Goal: Obtain resource: Obtain resource

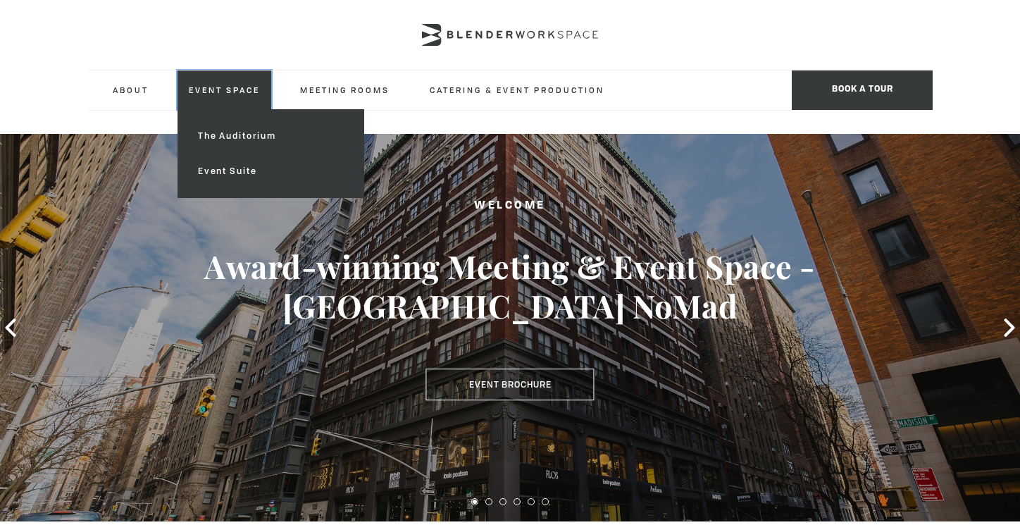
click at [190, 85] on link "Event Space" at bounding box center [224, 89] width 94 height 39
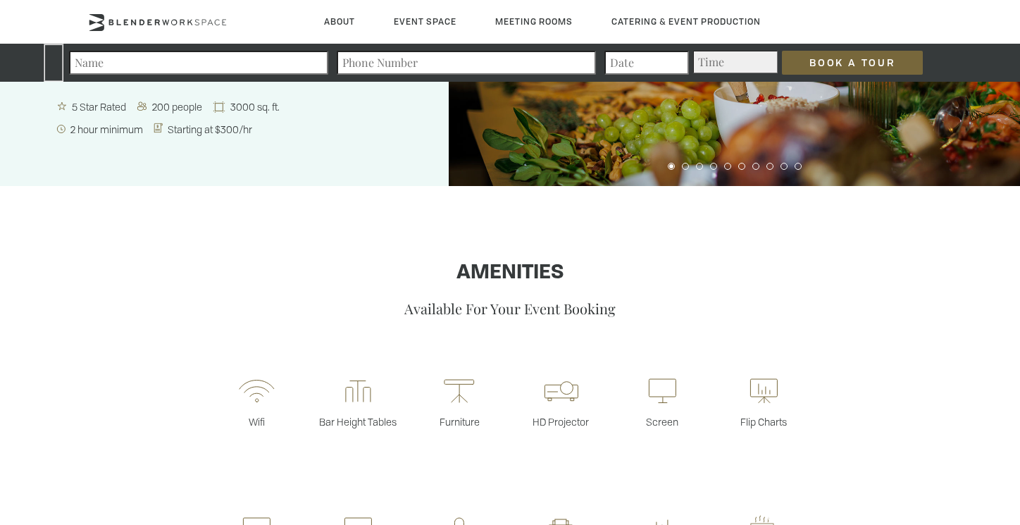
scroll to position [368, 0]
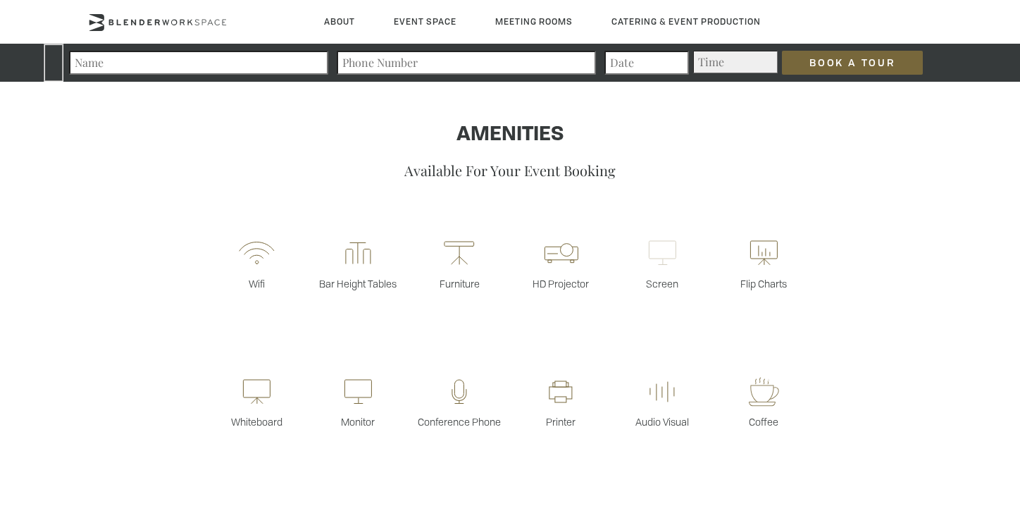
click at [662, 258] on rect at bounding box center [662, 250] width 27 height 18
click at [659, 247] on icon at bounding box center [662, 253] width 28 height 34
click at [661, 253] on icon at bounding box center [662, 253] width 28 height 34
click at [659, 241] on icon at bounding box center [662, 253] width 28 height 34
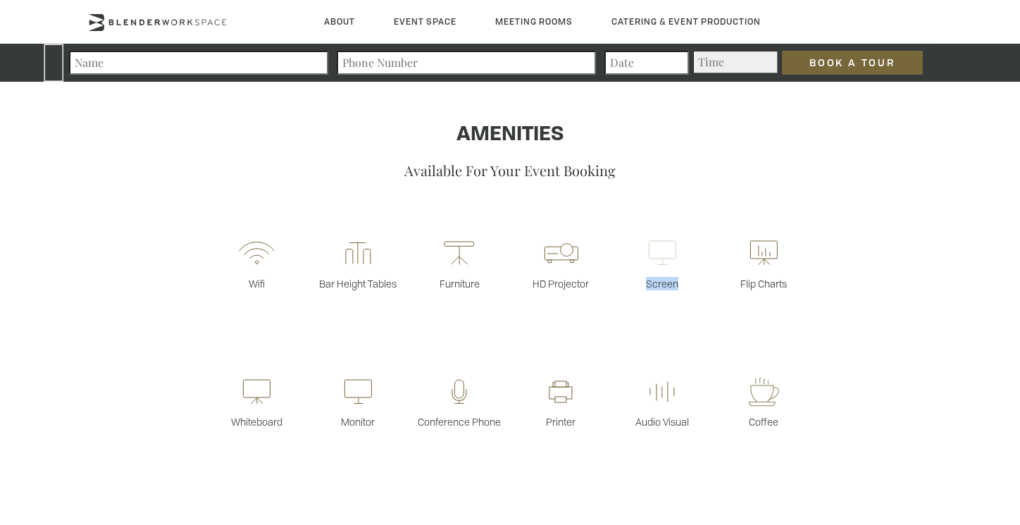
click at [659, 241] on icon at bounding box center [662, 253] width 28 height 34
click at [359, 382] on icon at bounding box center [358, 392] width 28 height 34
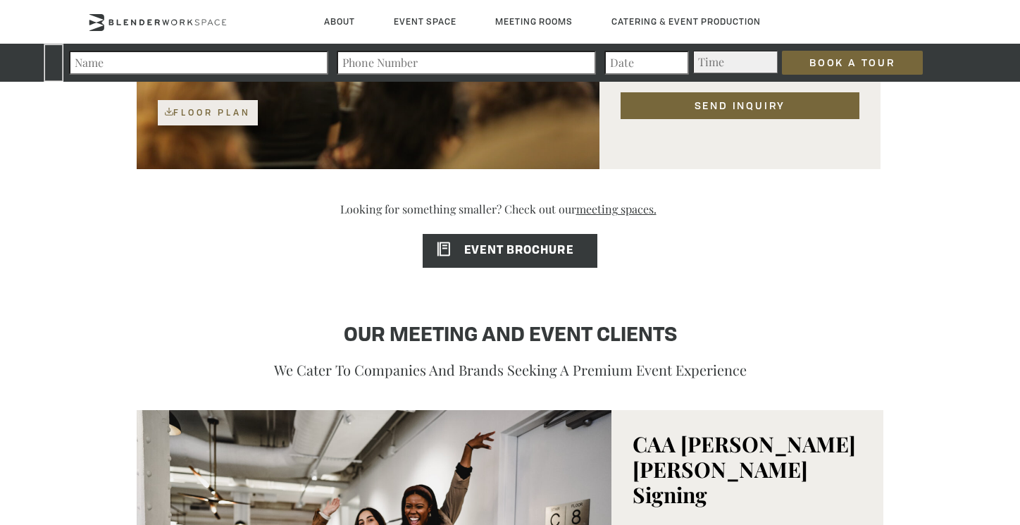
scroll to position [1307, 0]
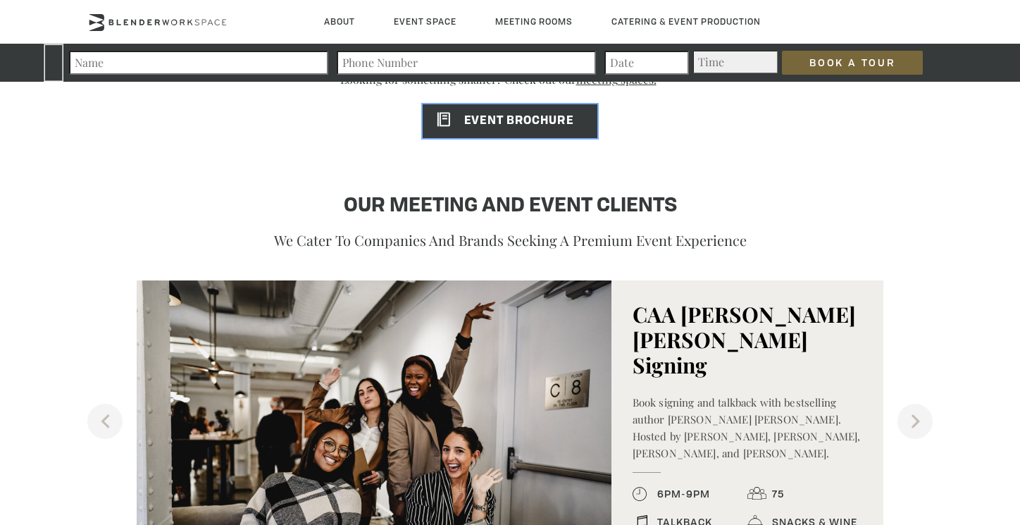
click at [532, 126] on span "EVENT BROCHURE" at bounding box center [498, 121] width 150 height 11
